Goal: Contribute content

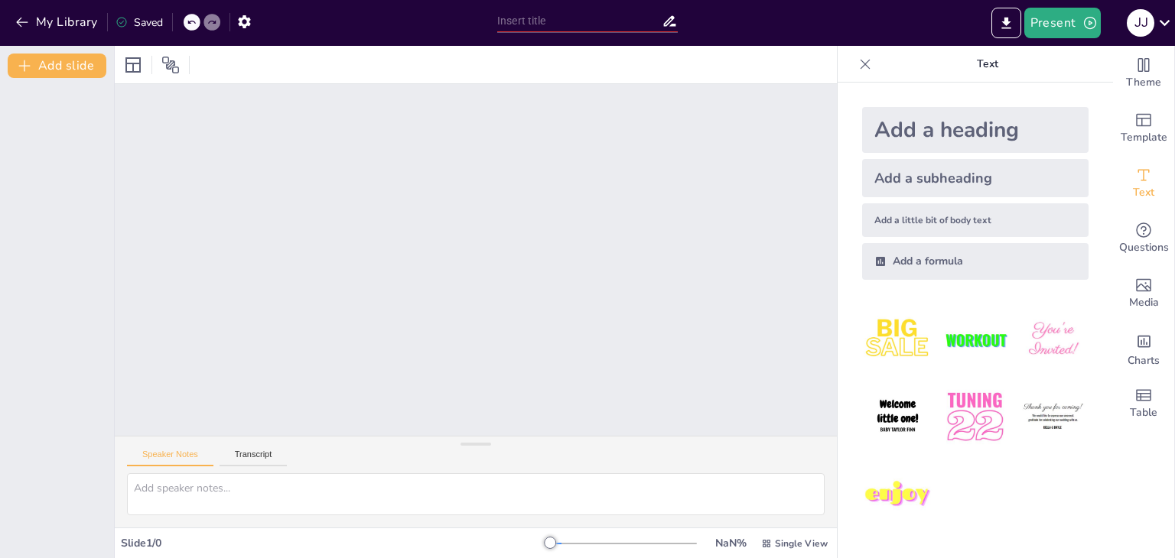
click at [942, 136] on div "Add a heading" at bounding box center [975, 130] width 226 height 46
click at [958, 132] on div "Add a heading" at bounding box center [975, 130] width 226 height 46
click at [242, 493] on textarea at bounding box center [476, 494] width 698 height 42
click at [635, 496] on textarea at bounding box center [476, 494] width 698 height 42
paste textarea
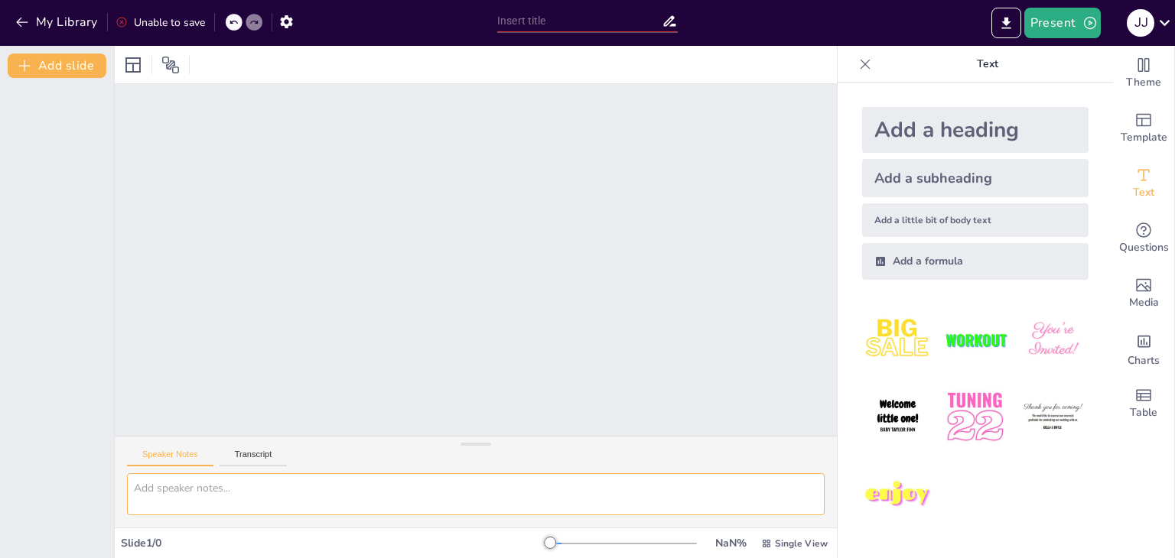
paste textarea
drag, startPoint x: 659, startPoint y: 317, endPoint x: 664, endPoint y: 334, distance: 18.4
click at [662, 331] on div at bounding box center [476, 260] width 722 height 352
click at [993, 327] on img at bounding box center [974, 339] width 71 height 71
click at [136, 57] on icon at bounding box center [132, 64] width 15 height 15
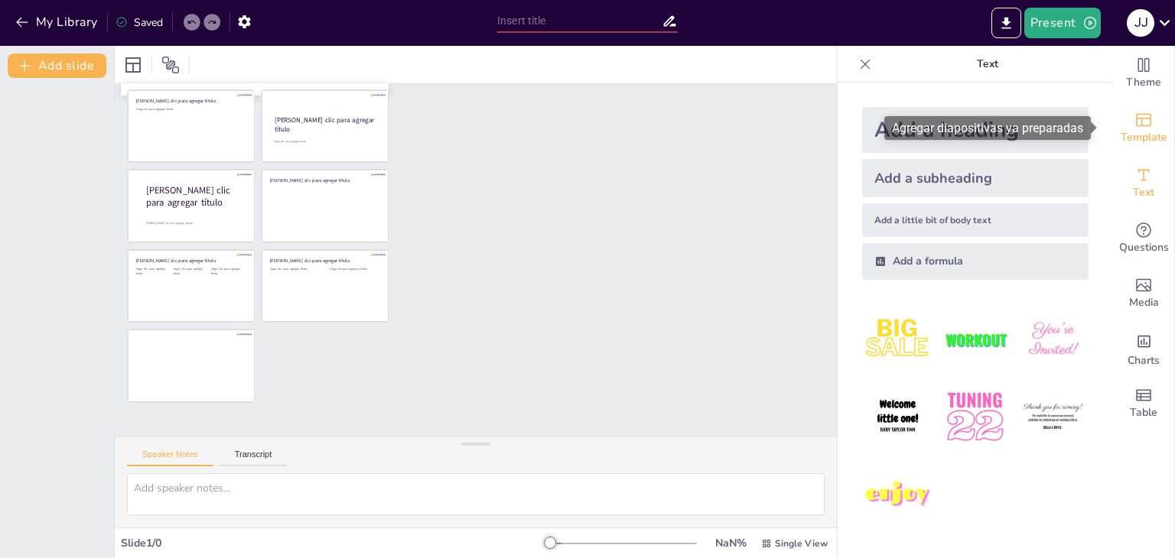
click at [1138, 122] on icon "Add ready made slides" at bounding box center [1143, 120] width 18 height 18
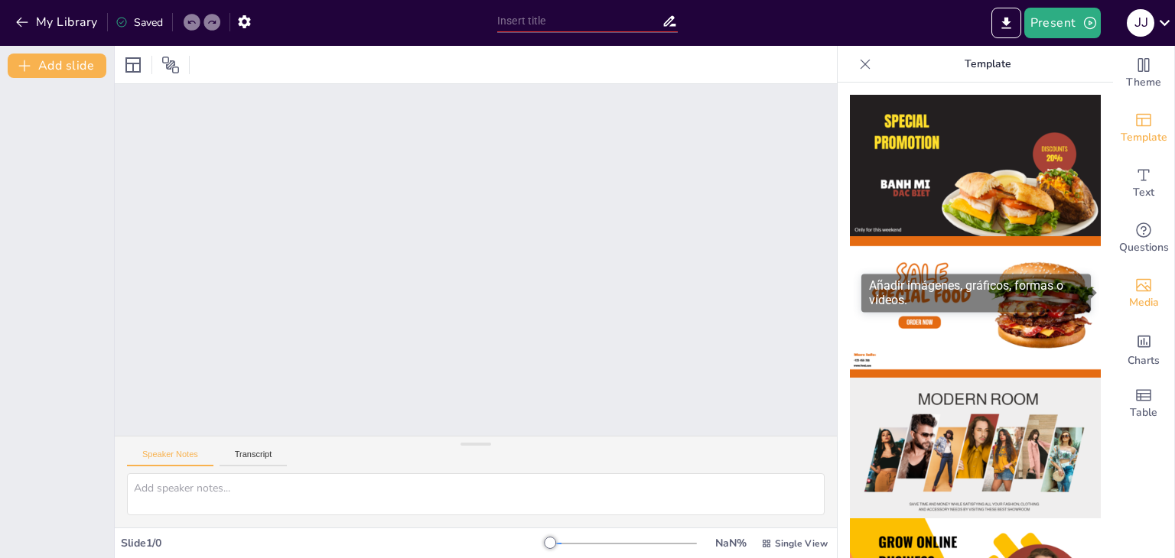
click at [1134, 280] on icon "Add images, graphics, shapes or video" at bounding box center [1143, 285] width 18 height 18
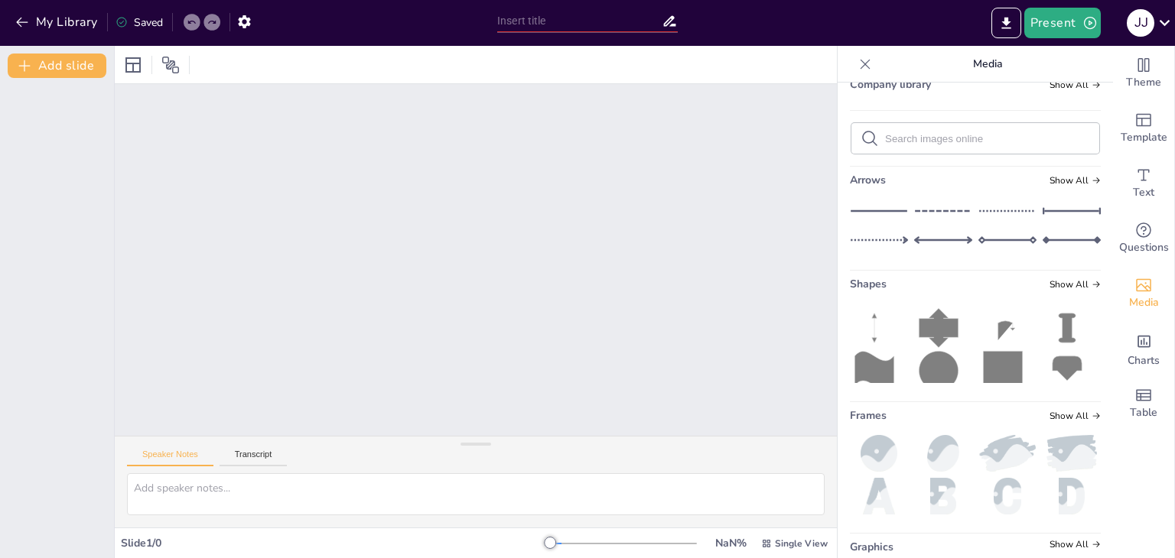
scroll to position [240, 0]
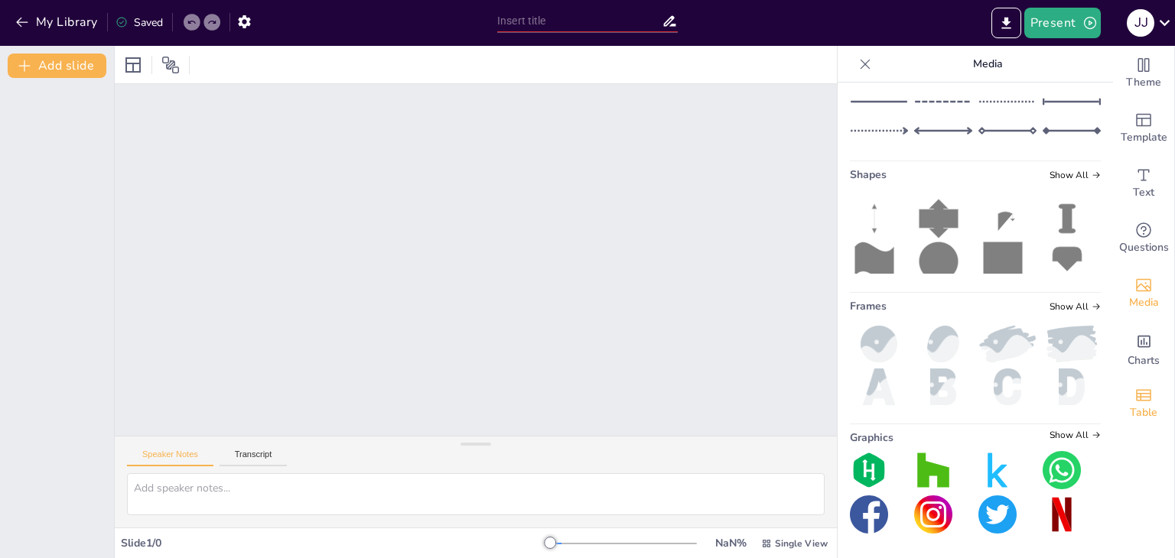
click at [1136, 389] on icon "Add a table" at bounding box center [1143, 394] width 15 height 11
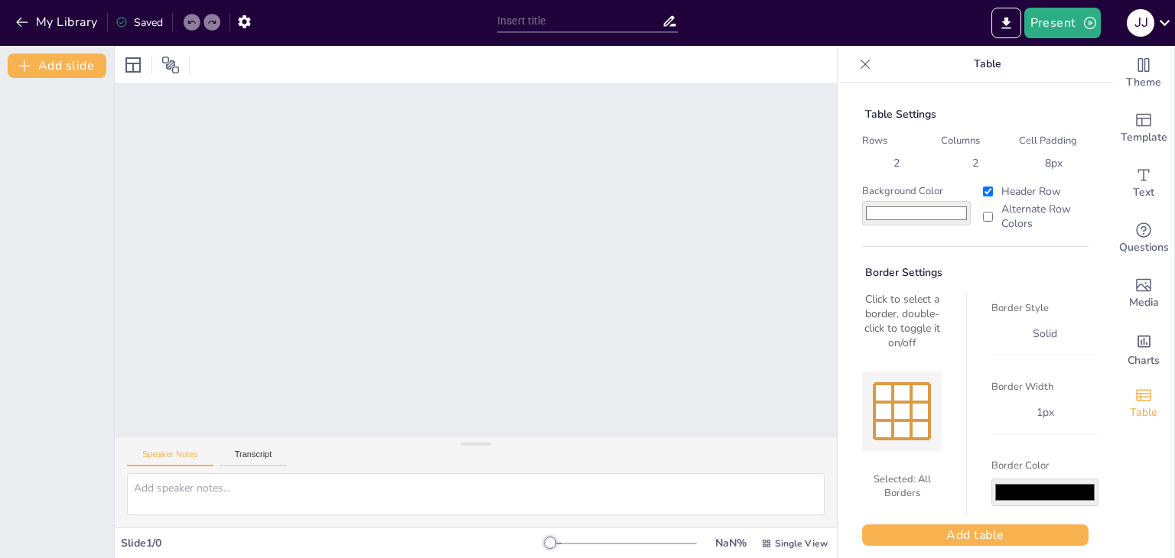
click at [191, 22] on icon at bounding box center [191, 22] width 9 height 9
click at [25, 22] on icon "button" at bounding box center [21, 23] width 11 height 10
